Goal: Information Seeking & Learning: Check status

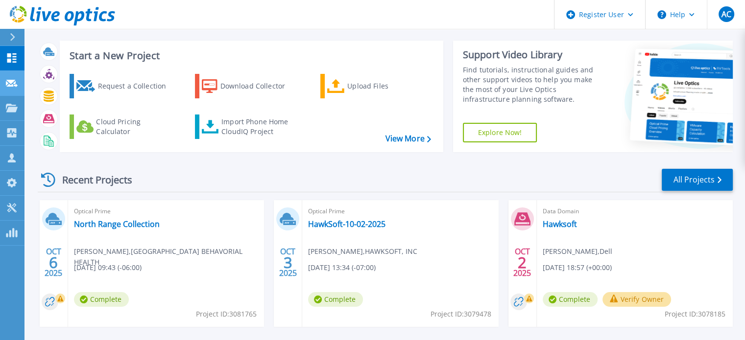
scroll to position [16, 0]
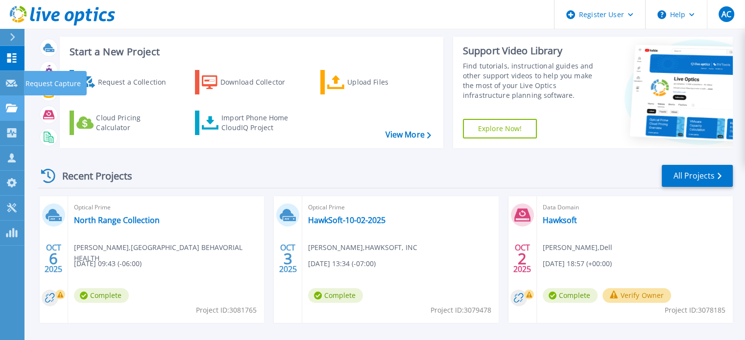
click at [12, 96] on link "Projects Projects" at bounding box center [12, 108] width 24 height 25
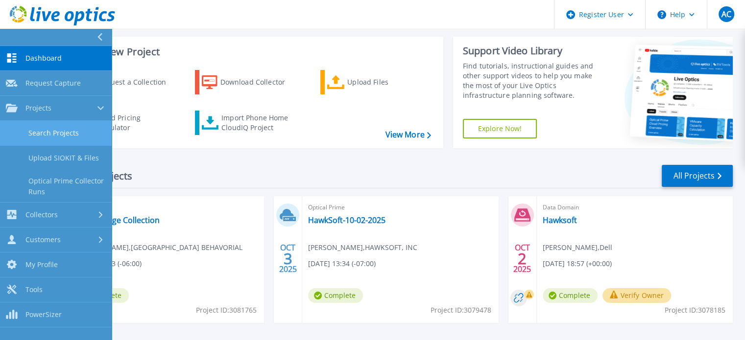
click at [67, 130] on link "Search Projects" at bounding box center [56, 133] width 112 height 25
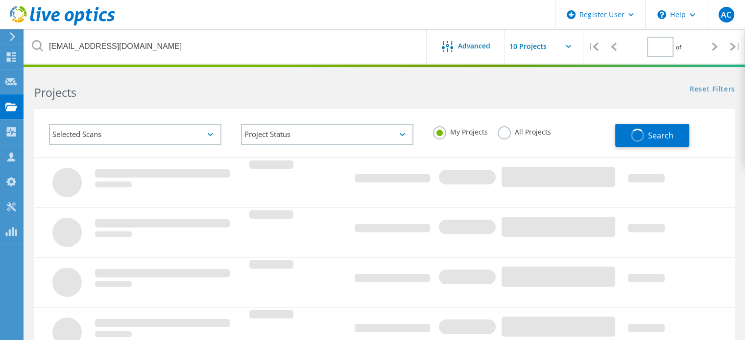
type input "1"
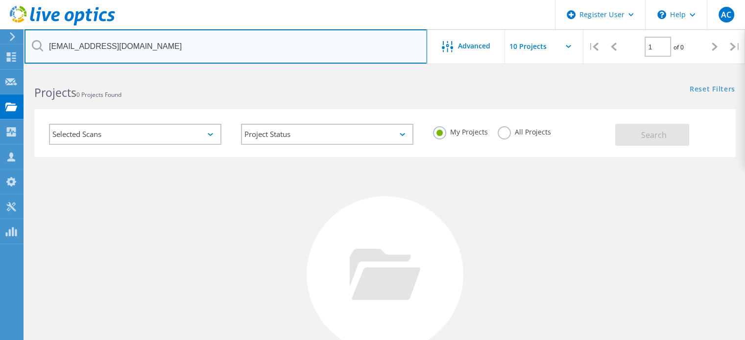
click at [113, 48] on input "jclevidence@belgrademt.gov" at bounding box center [225, 46] width 403 height 34
paste input "Nathan Runyon <nrunyon@rfschools.com>"
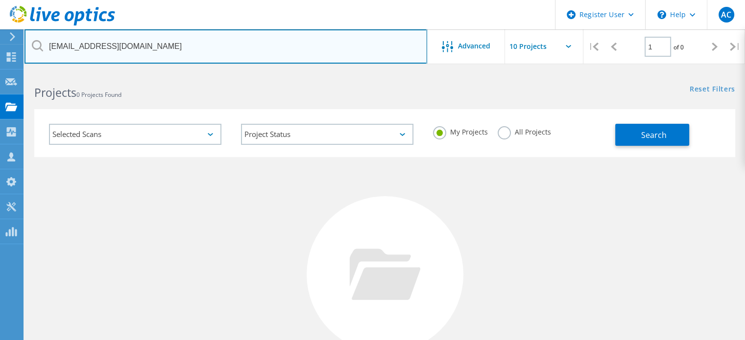
type input "nrunyon@rfschools.com"
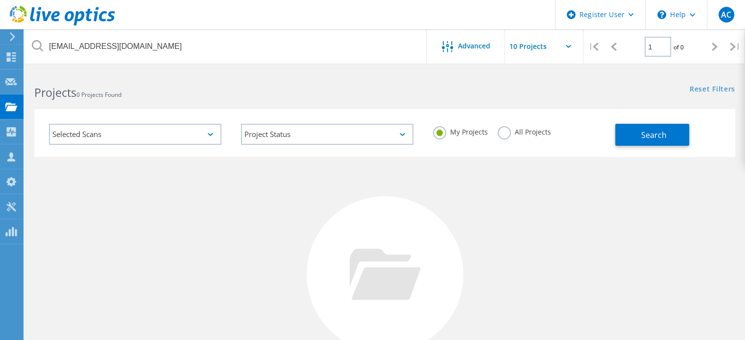
click at [508, 145] on div "My Projects All Projects" at bounding box center [519, 132] width 192 height 36
click at [498, 127] on label "All Projects" at bounding box center [524, 130] width 53 height 9
click at [0, 0] on input "All Projects" at bounding box center [0, 0] width 0 height 0
click at [639, 118] on div "Search" at bounding box center [672, 130] width 115 height 32
click at [644, 134] on span "Search" at bounding box center [653, 135] width 25 height 11
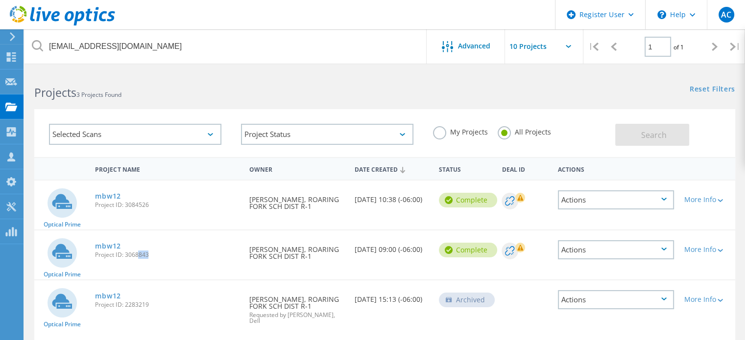
drag, startPoint x: 141, startPoint y: 255, endPoint x: 136, endPoint y: 256, distance: 5.5
click at [136, 256] on span "Project ID: 3068843" at bounding box center [167, 255] width 144 height 6
click at [106, 246] on link "mbw12" at bounding box center [108, 246] width 26 height 7
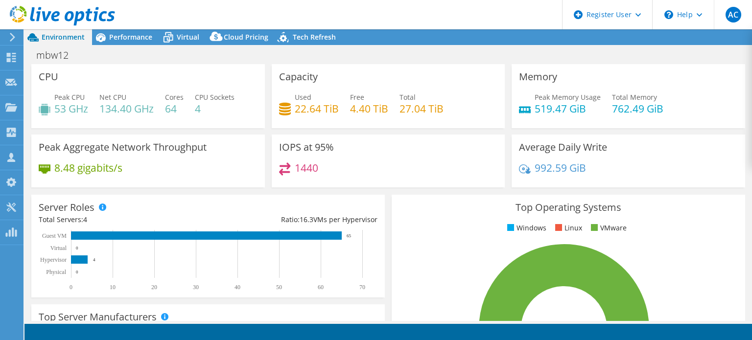
select select "USD"
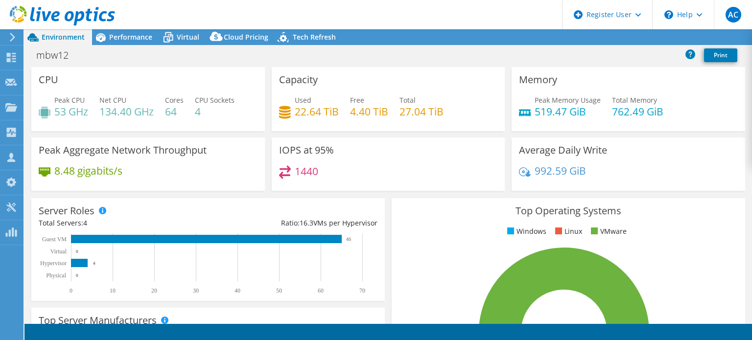
click at [255, 60] on div "mbw12 Print" at bounding box center [388, 55] width 728 height 18
